Goal: Task Accomplishment & Management: Manage account settings

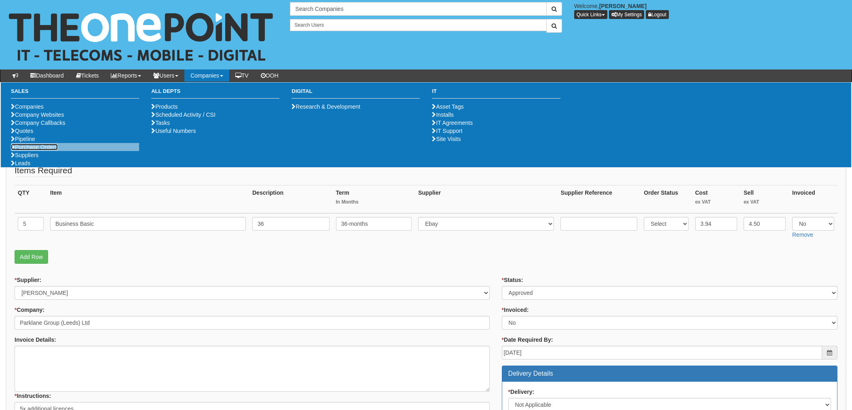
click at [43, 150] on link "Purchase Orders" at bounding box center [34, 147] width 47 height 6
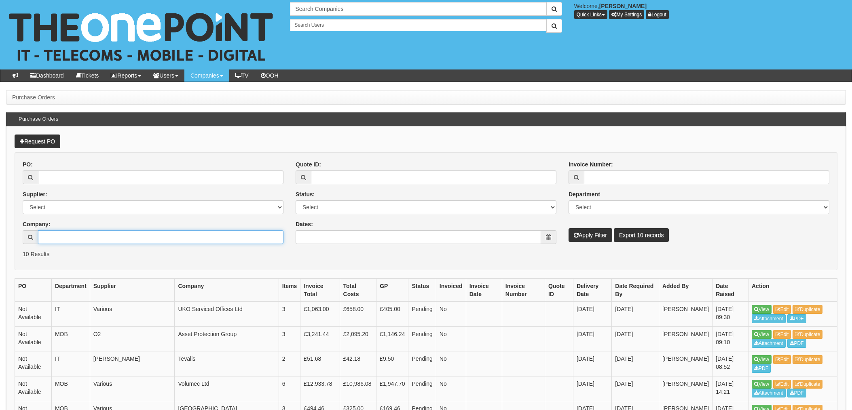
click at [63, 243] on input "Company:" at bounding box center [160, 237] width 245 height 14
type input "Clearanswer Call Centres Limited"
click at [590, 235] on button "Apply Filter" at bounding box center [591, 235] width 44 height 14
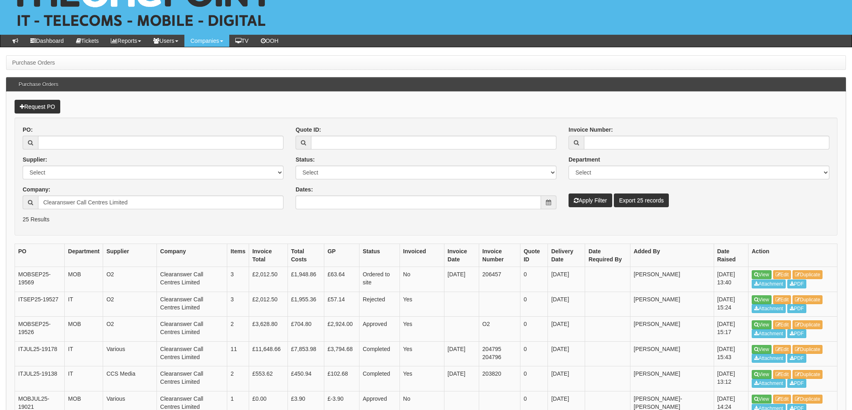
scroll to position [54, 0]
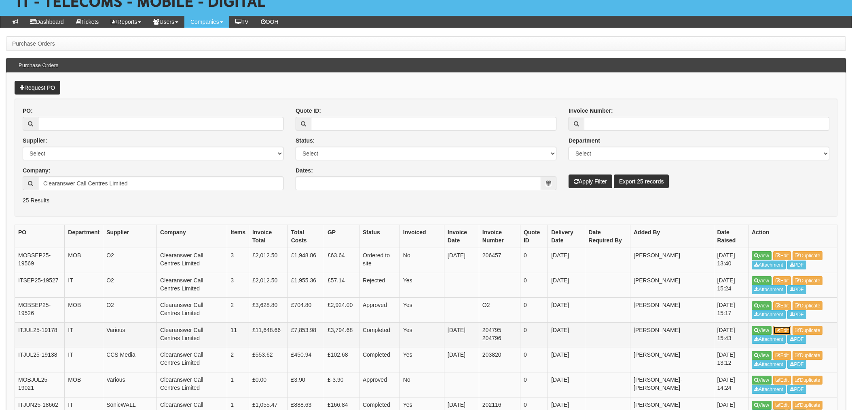
click at [784, 328] on link "Edit" at bounding box center [782, 330] width 18 height 9
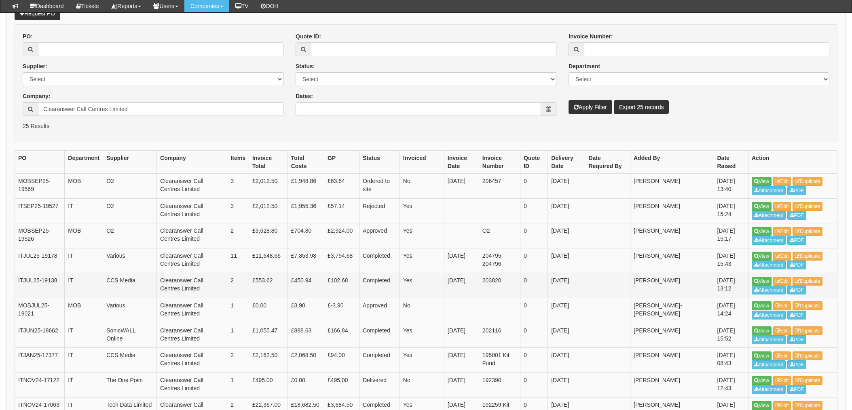
scroll to position [108, 0]
click at [787, 380] on link "Edit" at bounding box center [782, 380] width 18 height 9
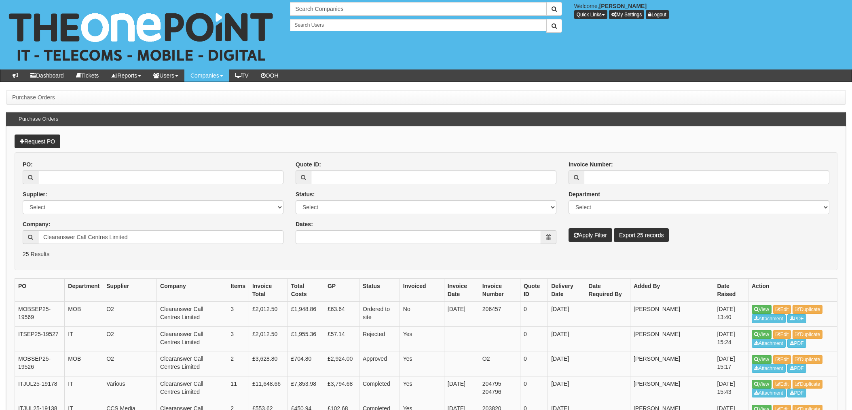
scroll to position [129, 0]
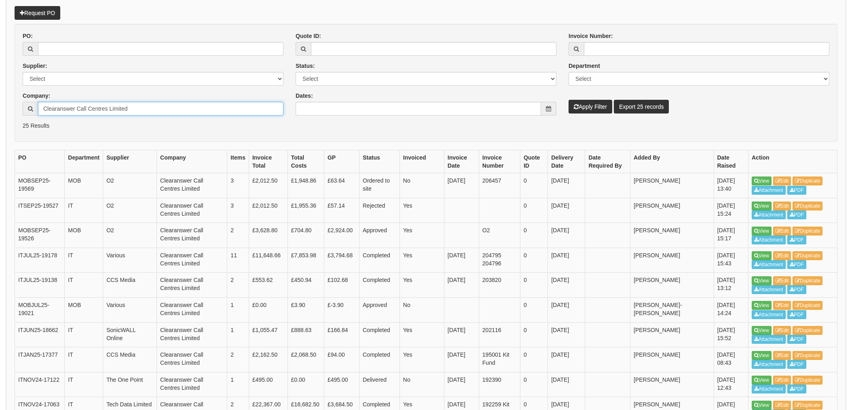
drag, startPoint x: 123, startPoint y: 110, endPoint x: 135, endPoint y: 109, distance: 12.6
click at [123, 110] on input "Clearanswer Call Centres Limited" at bounding box center [160, 109] width 245 height 14
drag, startPoint x: 142, startPoint y: 108, endPoint x: 6, endPoint y: 101, distance: 135.2
click at [21, 103] on div "PO: Supplier: Select 123 REG.co.uk 1Password 3 4Gon AA Jones Electric Ltd Abzor…" at bounding box center [153, 77] width 273 height 90
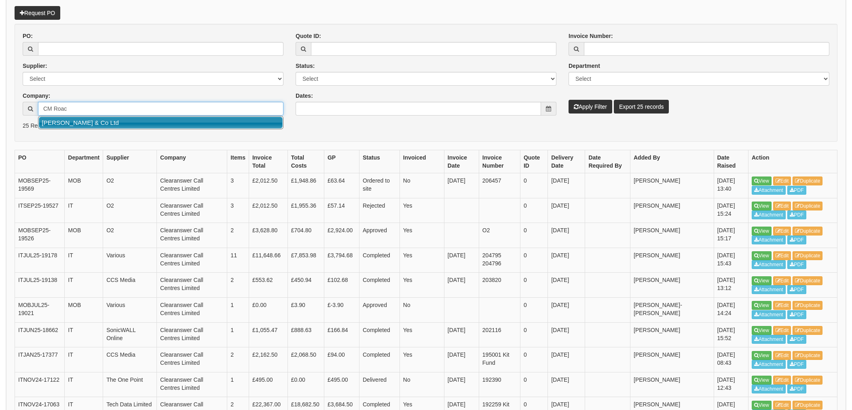
click at [104, 127] on link "[PERSON_NAME] & Co Ltd" at bounding box center [161, 123] width 244 height 12
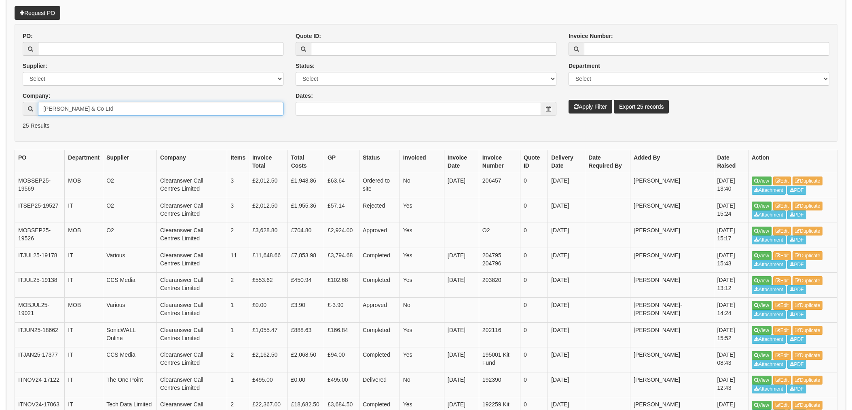
type input "[PERSON_NAME] & Co Ltd"
click at [591, 109] on button "Apply Filter" at bounding box center [591, 107] width 44 height 14
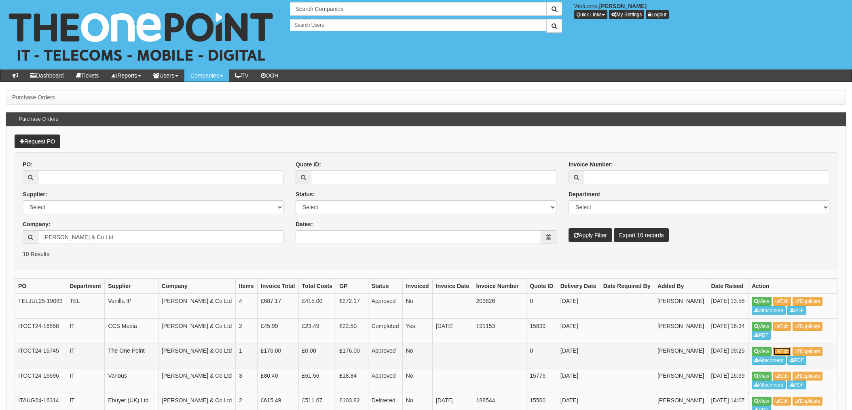
click at [786, 356] on link "Edit" at bounding box center [782, 351] width 18 height 9
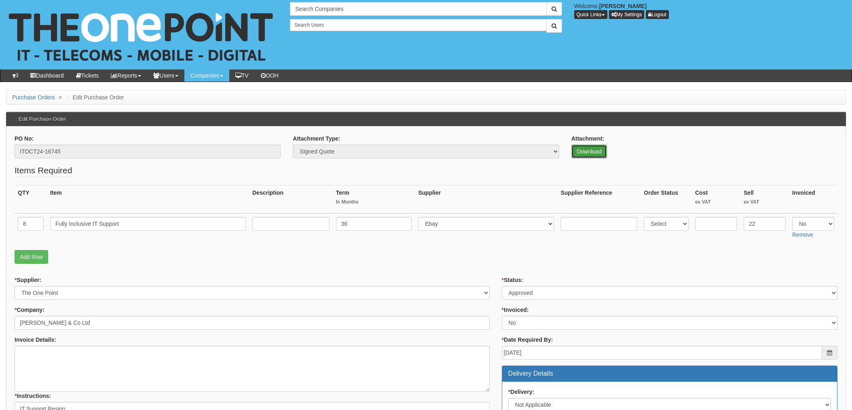
click at [584, 151] on link "Download" at bounding box center [589, 152] width 36 height 14
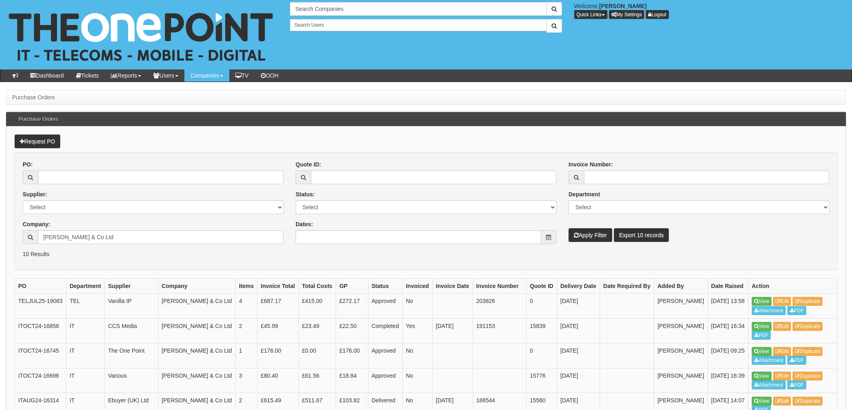
click at [101, 228] on div "Company: [PERSON_NAME] & Co Ltd" at bounding box center [153, 232] width 261 height 24
click at [105, 236] on input "CM Roach & Co Ltd" at bounding box center [160, 237] width 245 height 14
drag, startPoint x: 104, startPoint y: 238, endPoint x: 0, endPoint y: 227, distance: 104.1
click at [25, 231] on div "CM Roach & Co Ltd" at bounding box center [153, 237] width 261 height 14
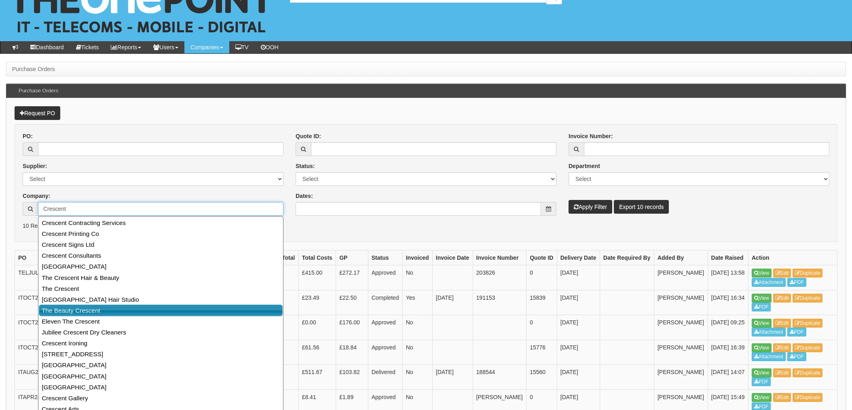
scroll to position [54, 0]
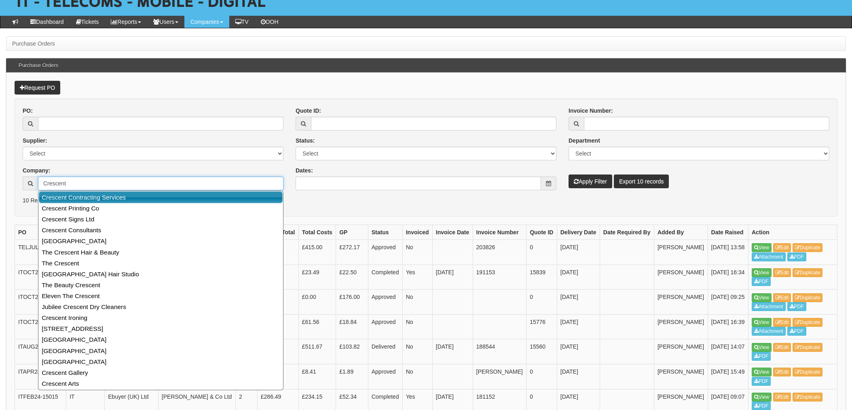
click at [89, 199] on link "Crescent Contracting Services" at bounding box center [161, 198] width 244 height 12
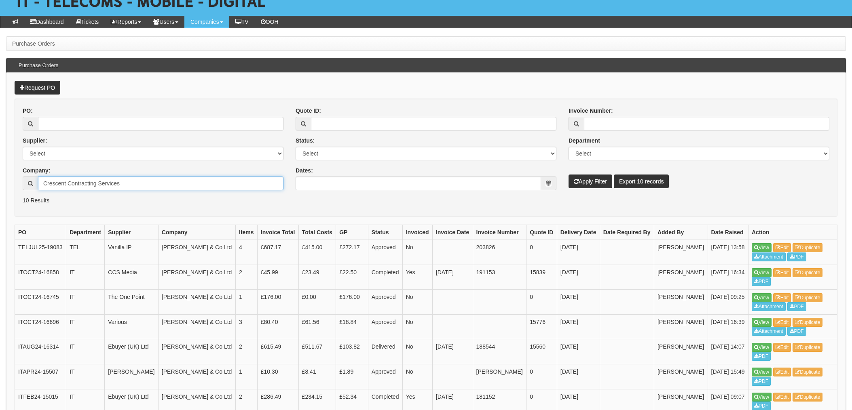
type input "Crescent Contracting Services"
click at [592, 183] on button "Apply Filter" at bounding box center [591, 182] width 44 height 14
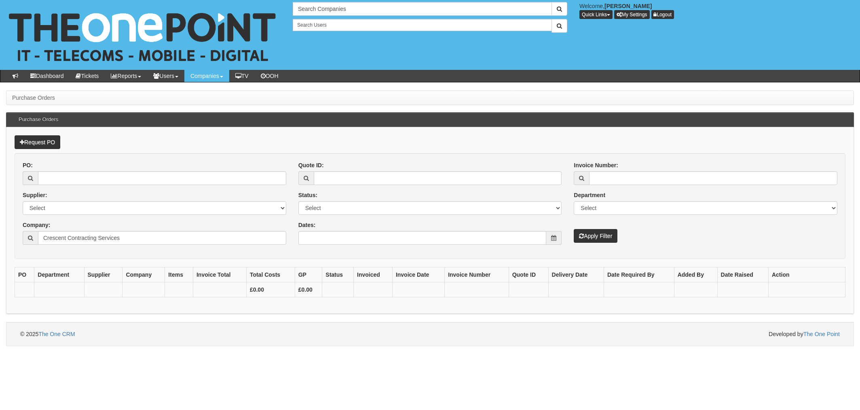
click at [127, 245] on div "PO: Supplier: Select 123 REG.co.uk 1Password 3 4Gon AA Jones Electric Ltd Abzor…" at bounding box center [155, 206] width 276 height 90
click at [132, 239] on input "Crescent Contracting Services" at bounding box center [162, 238] width 248 height 14
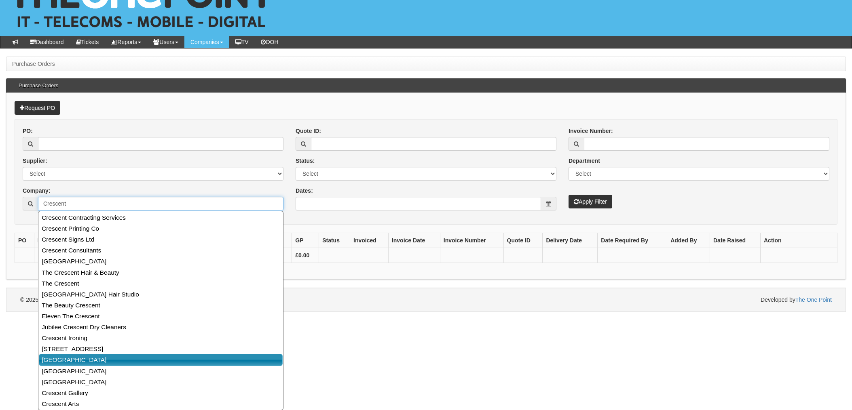
scroll to position [34, 0]
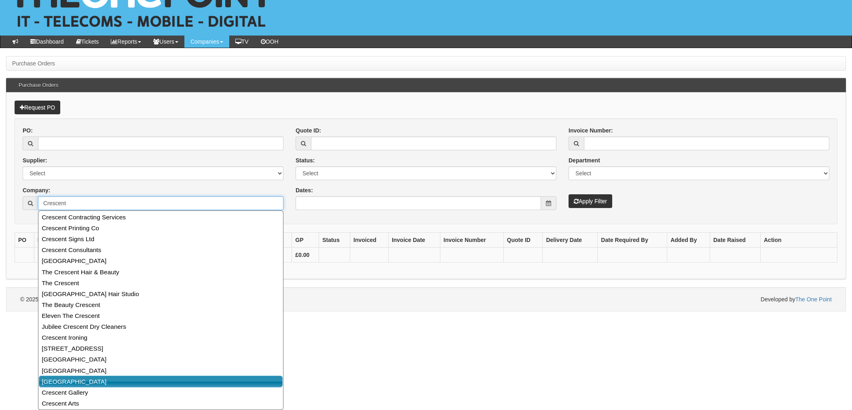
type input "Crescent"
click at [460, 312] on html "× Send Email × Add Appointment × Create Ticket × Create Proactive Activity × Ad…" at bounding box center [426, 139] width 852 height 346
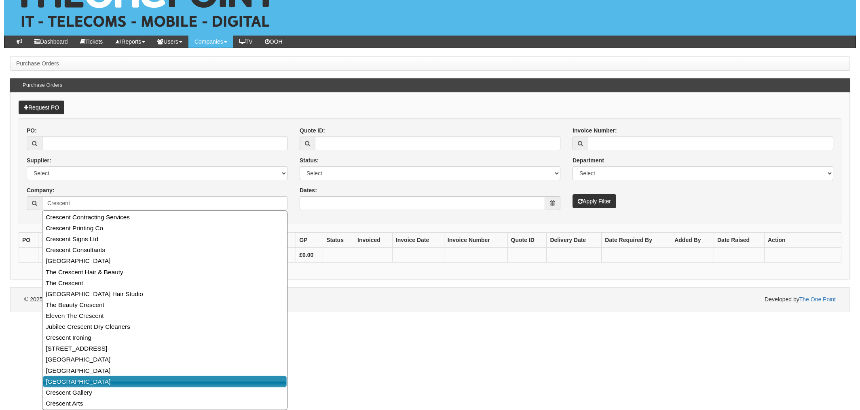
scroll to position [0, 0]
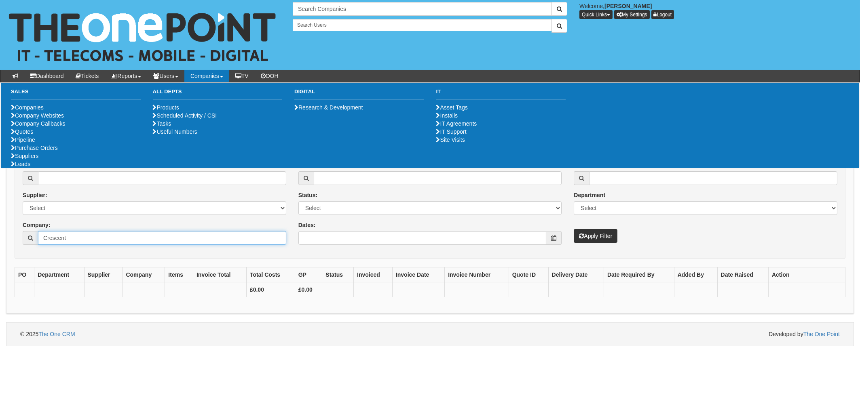
click at [86, 244] on input "Crescent" at bounding box center [162, 238] width 248 height 14
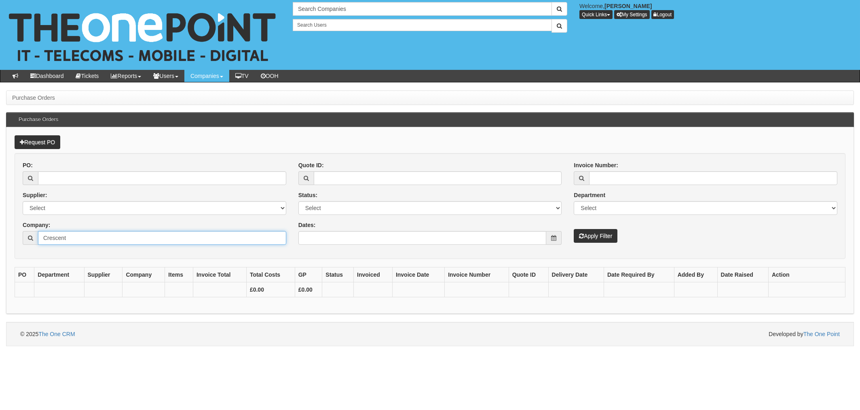
click at [0, 226] on html "× Send Email × Add Appointment × Create Ticket × Create Proactive Activity × Ad…" at bounding box center [430, 173] width 860 height 347
click at [70, 175] on input "PO:" at bounding box center [162, 178] width 248 height 14
click at [79, 235] on input "Company:" at bounding box center [162, 238] width 248 height 14
click at [79, 177] on input "PO:" at bounding box center [162, 178] width 248 height 14
type input "19056"
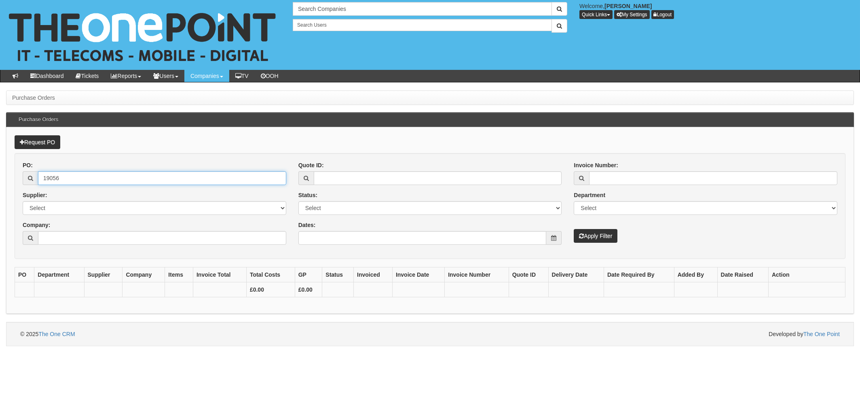
click at [574, 229] on button "Apply Filter" at bounding box center [596, 236] width 44 height 14
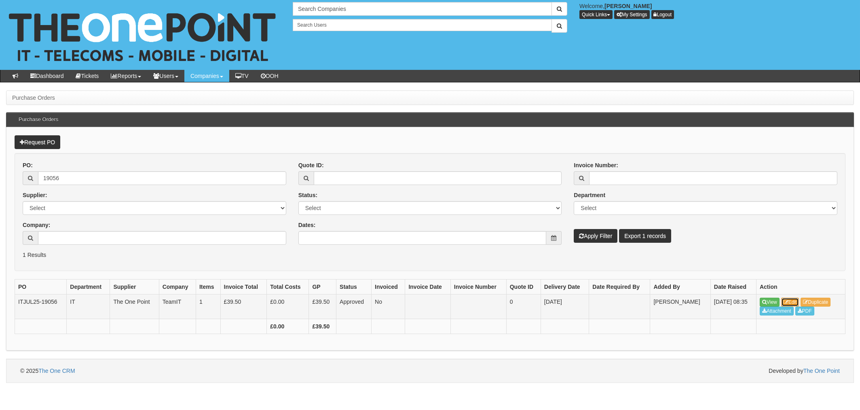
click at [793, 300] on link "Edit" at bounding box center [790, 302] width 18 height 9
drag, startPoint x: 74, startPoint y: 234, endPoint x: 101, endPoint y: 194, distance: 47.4
click at [75, 234] on input "Company:" at bounding box center [162, 238] width 248 height 14
click at [90, 179] on input "19056" at bounding box center [162, 178] width 248 height 14
drag, startPoint x: 99, startPoint y: 178, endPoint x: 0, endPoint y: 171, distance: 99.8
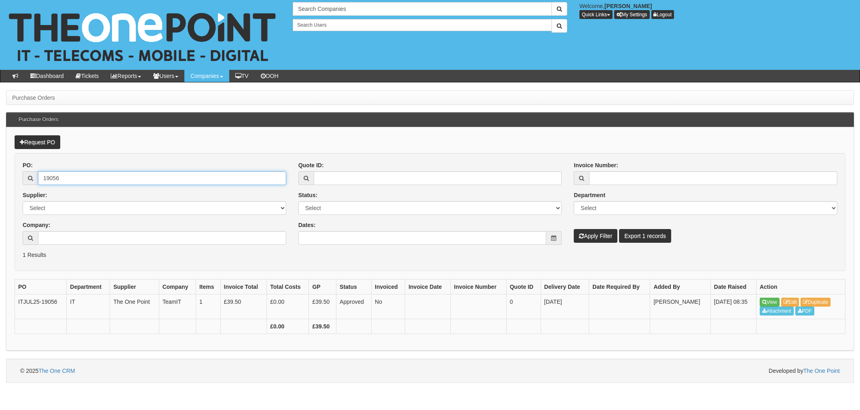
click at [0, 172] on html "× Send Email × Add Appointment × Create Ticket × Create Proactive Activity × Ad…" at bounding box center [430, 191] width 860 height 383
click at [71, 238] on input "Company:" at bounding box center [162, 238] width 248 height 14
type input "I"
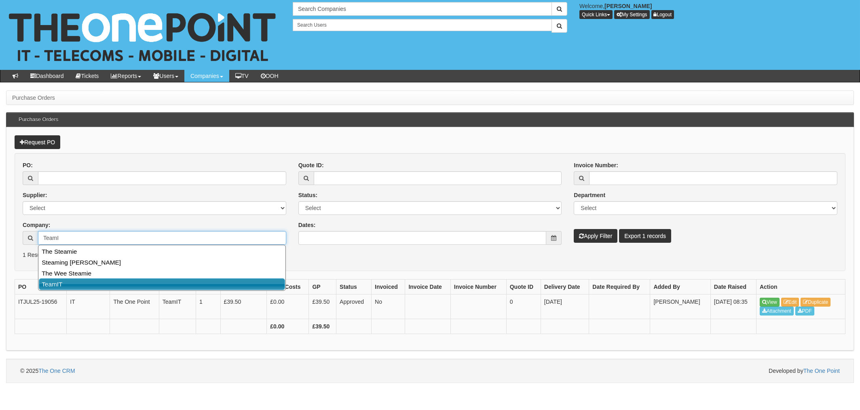
click at [56, 291] on ul "The Steamie Steaming Sam The Wee Steamie TeamIT" at bounding box center [162, 268] width 248 height 46
click at [74, 287] on link "TeamIT" at bounding box center [162, 285] width 246 height 12
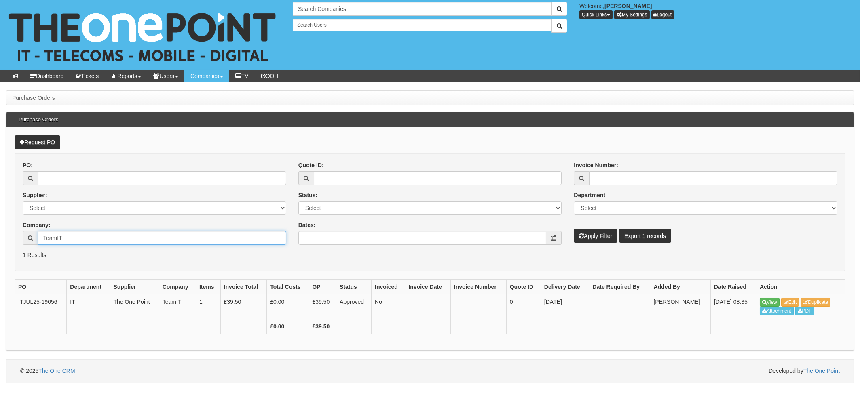
type input "TeamIT"
click at [602, 230] on button "Apply Filter" at bounding box center [596, 236] width 44 height 14
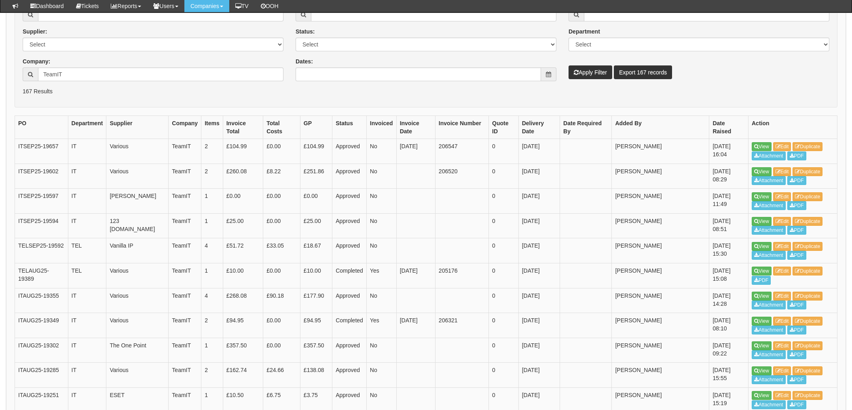
scroll to position [161, 0]
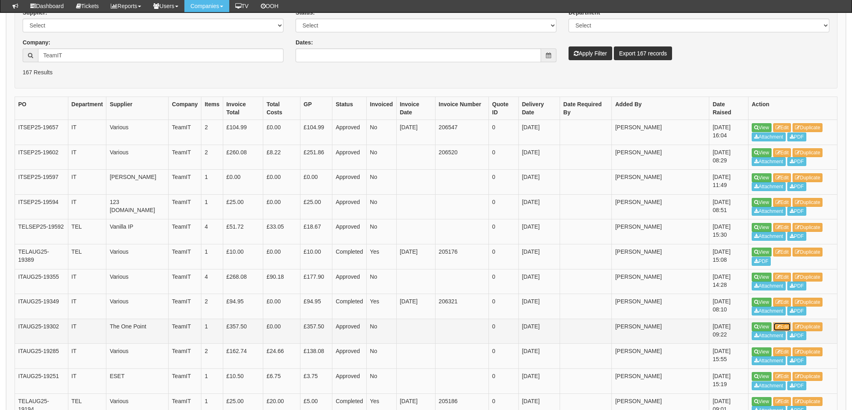
click at [784, 323] on link "Edit" at bounding box center [782, 327] width 18 height 9
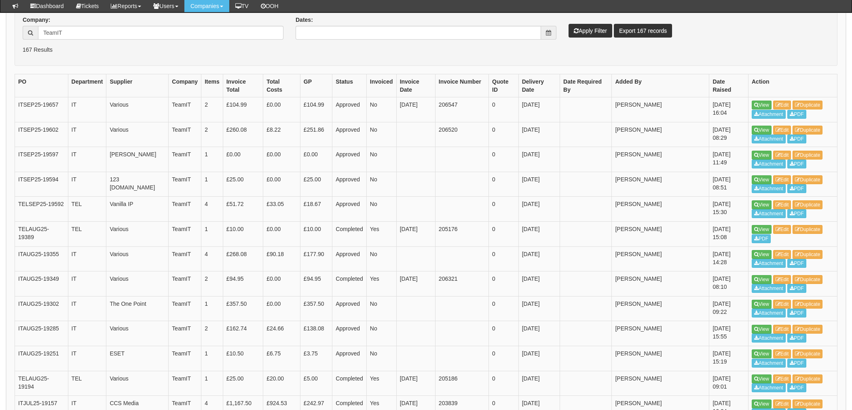
scroll to position [182, 0]
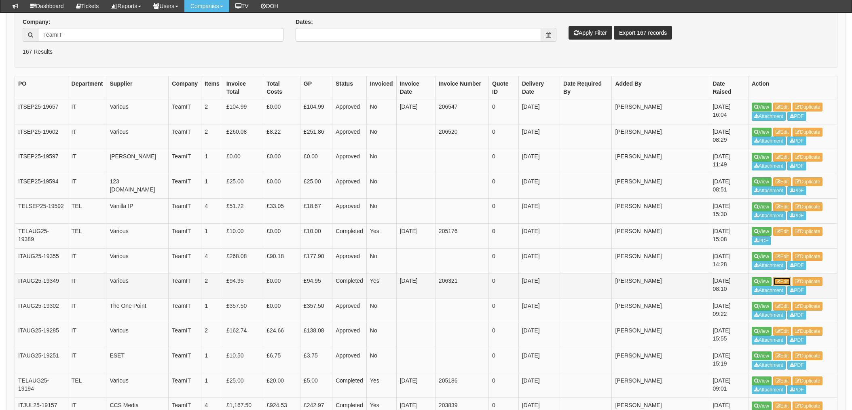
click at [785, 277] on link "Edit" at bounding box center [782, 281] width 18 height 9
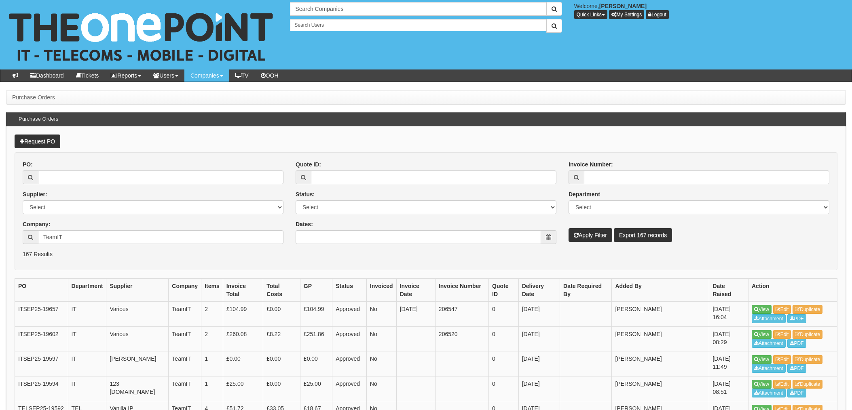
scroll to position [182, 0]
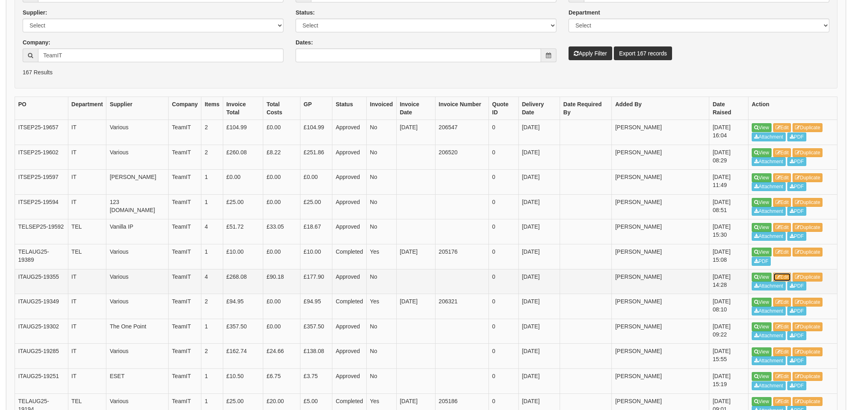
click at [787, 273] on link "Edit" at bounding box center [782, 277] width 18 height 9
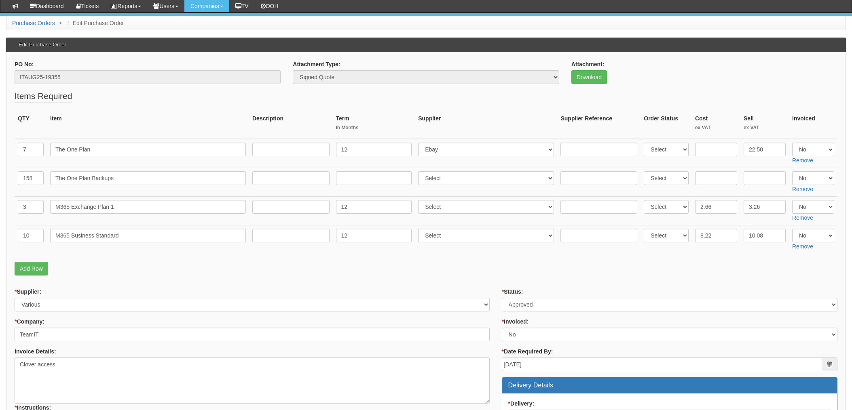
scroll to position [108, 0]
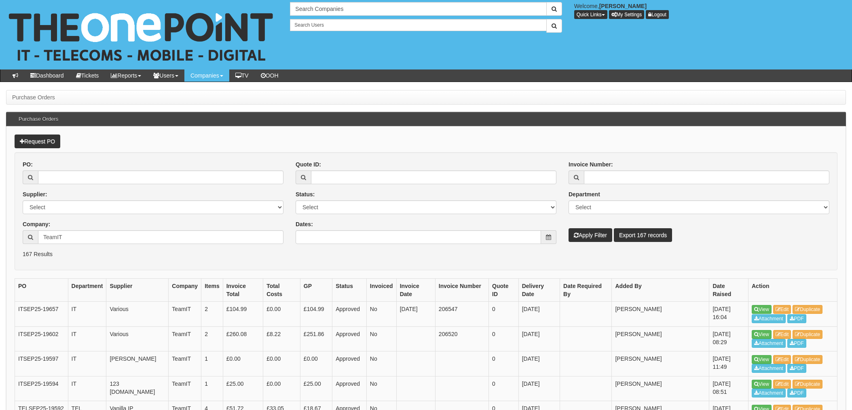
scroll to position [182, 0]
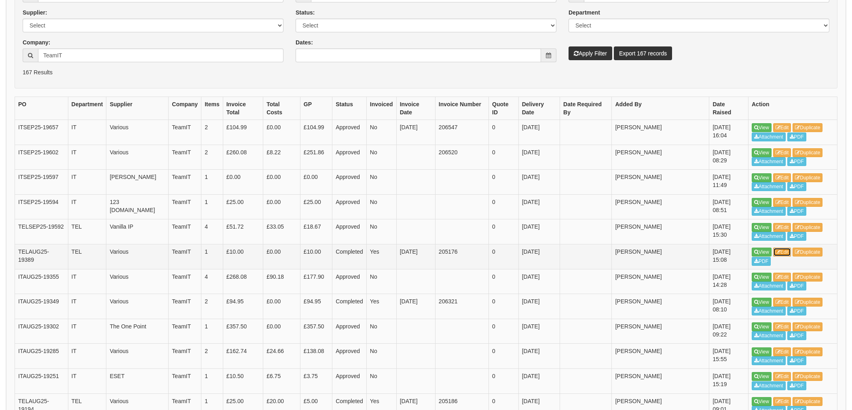
click at [784, 248] on link "Edit" at bounding box center [782, 252] width 18 height 9
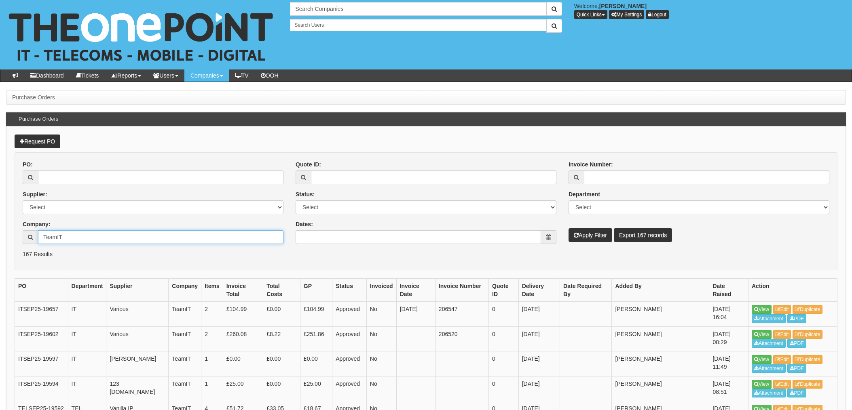
drag, startPoint x: 79, startPoint y: 239, endPoint x: 24, endPoint y: 235, distance: 55.5
click at [47, 238] on input "TeamIT" at bounding box center [160, 237] width 245 height 14
type input "T"
drag, startPoint x: 56, startPoint y: 236, endPoint x: 14, endPoint y: 236, distance: 42.1
click at [46, 236] on input "T" at bounding box center [160, 237] width 245 height 14
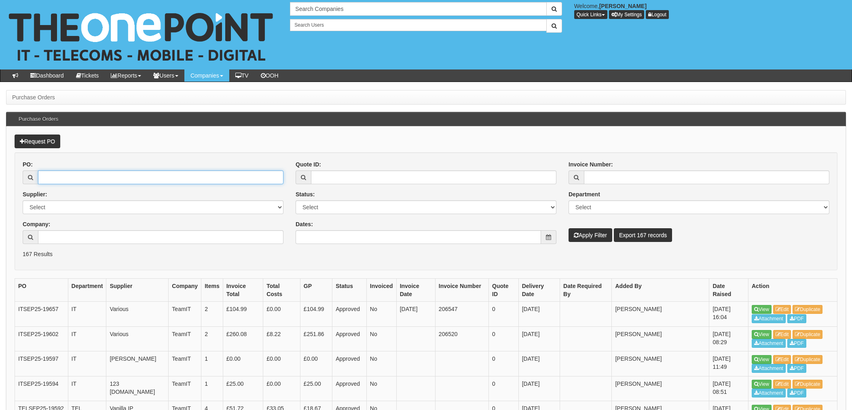
click at [86, 179] on input "PO:" at bounding box center [160, 178] width 245 height 14
type input "18888"
click at [569, 228] on button "Apply Filter" at bounding box center [591, 235] width 44 height 14
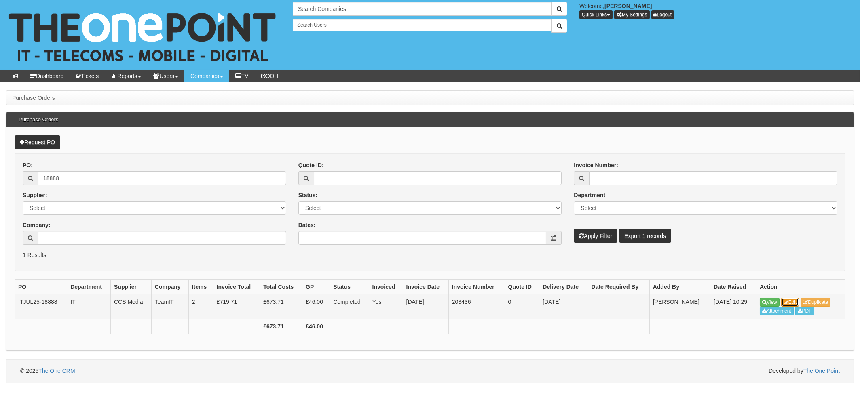
click at [792, 302] on link "Edit" at bounding box center [790, 302] width 18 height 9
